Goal: Find specific page/section: Find specific page/section

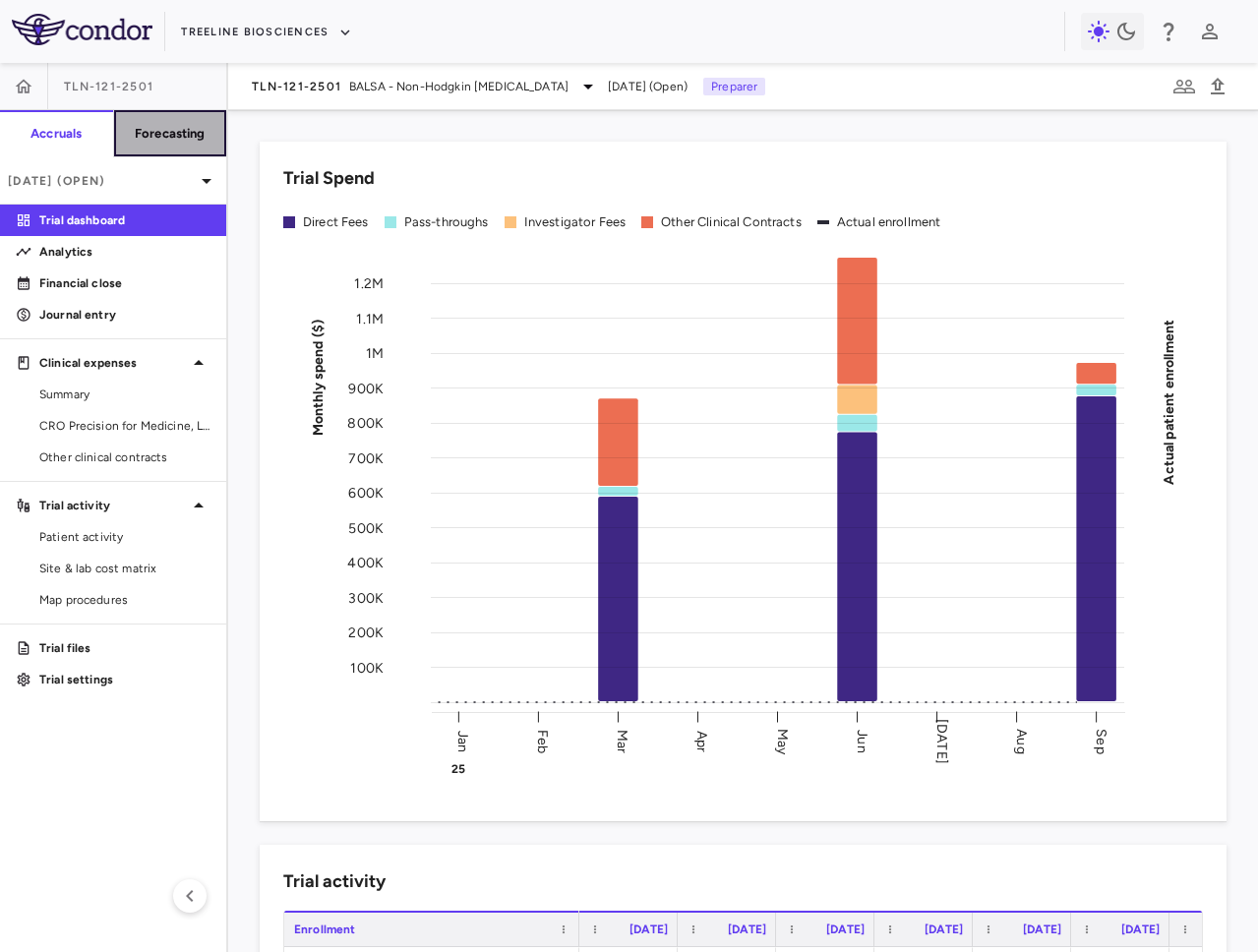
click at [157, 123] on button "Forecasting" at bounding box center [170, 134] width 114 height 48
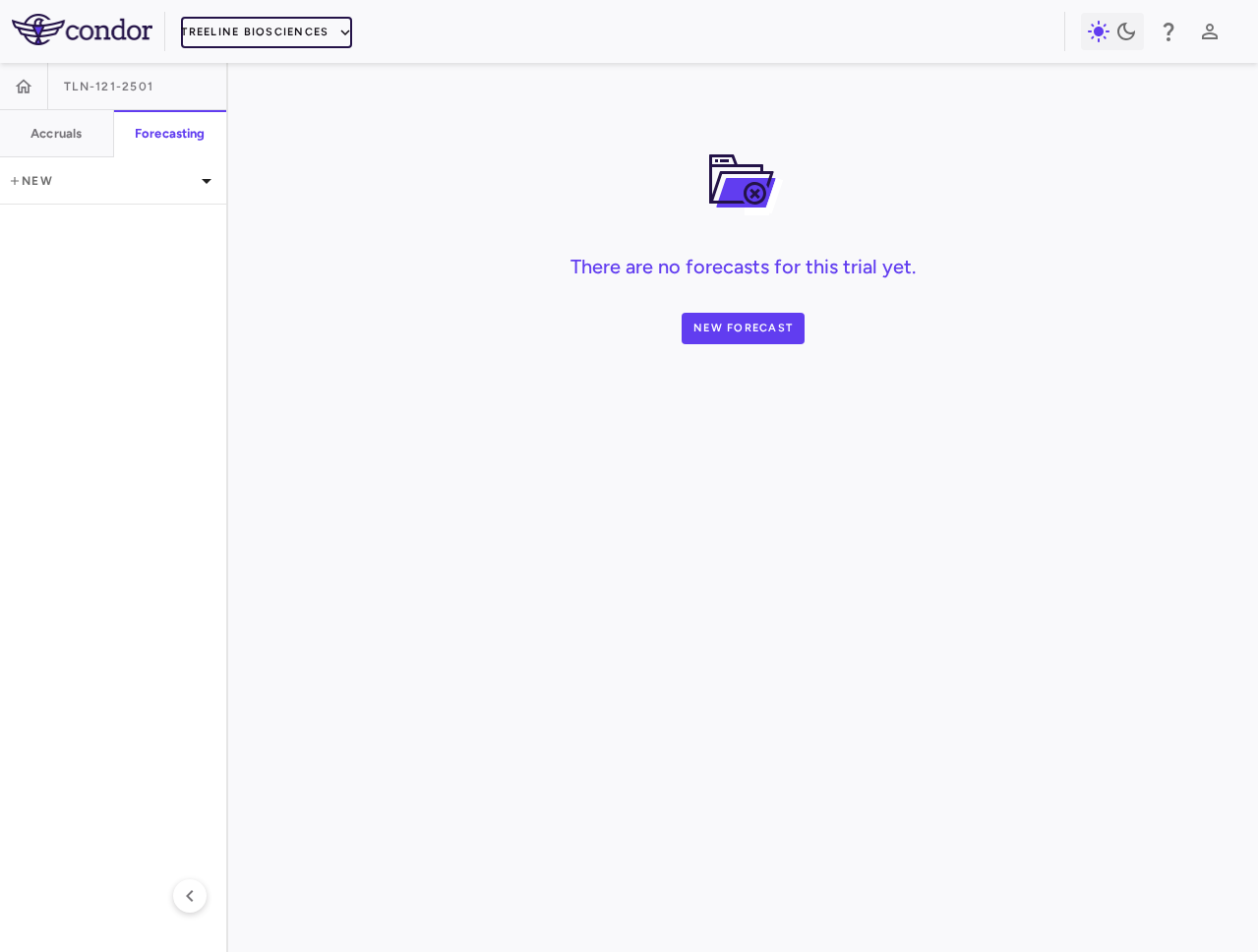
click at [288, 31] on button "Treeline Biosciences" at bounding box center [266, 33] width 171 height 32
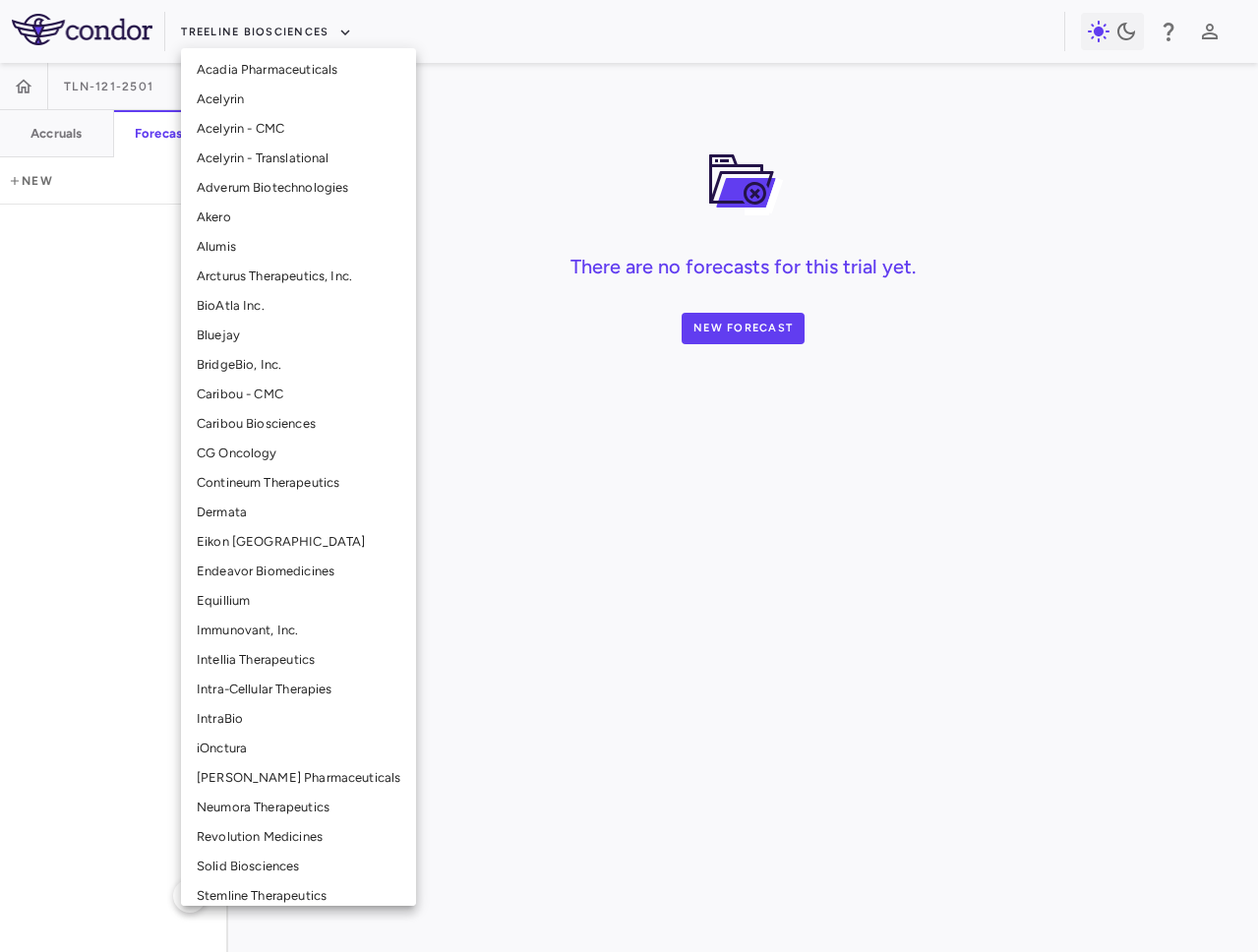
scroll to position [32, 0]
click at [485, 181] on div at bounding box center [629, 476] width 1258 height 952
